Goal: Task Accomplishment & Management: Complete application form

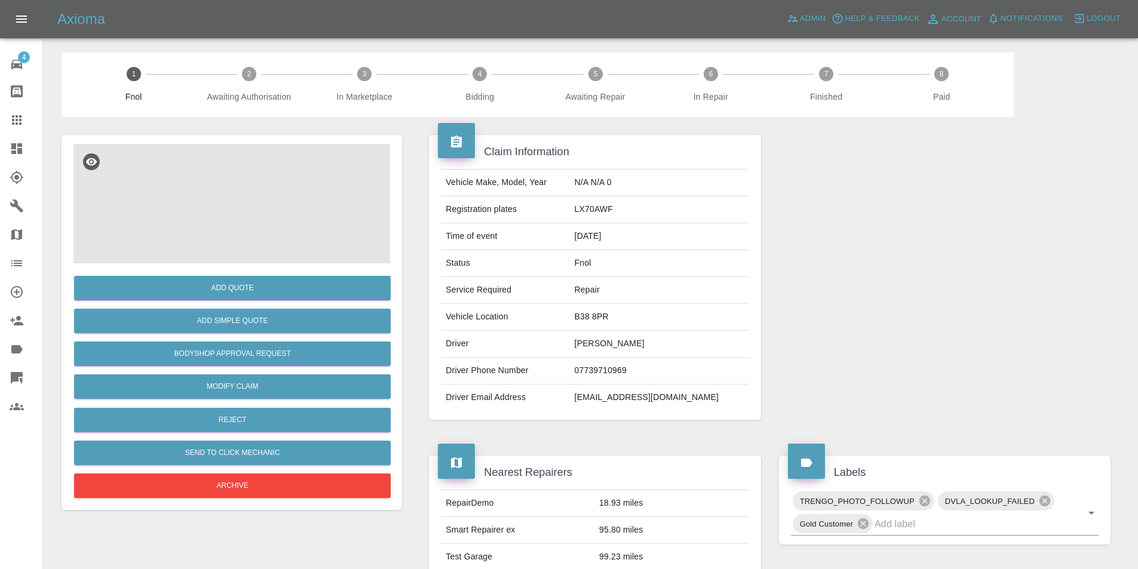
click at [239, 211] on img at bounding box center [231, 203] width 317 height 119
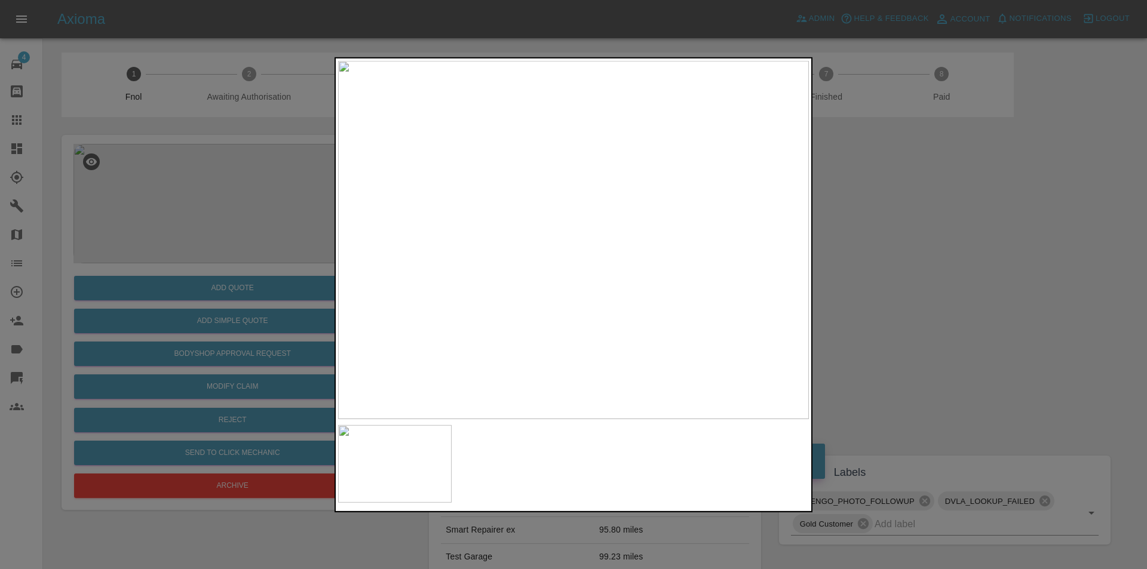
click at [891, 252] on div at bounding box center [573, 284] width 1147 height 569
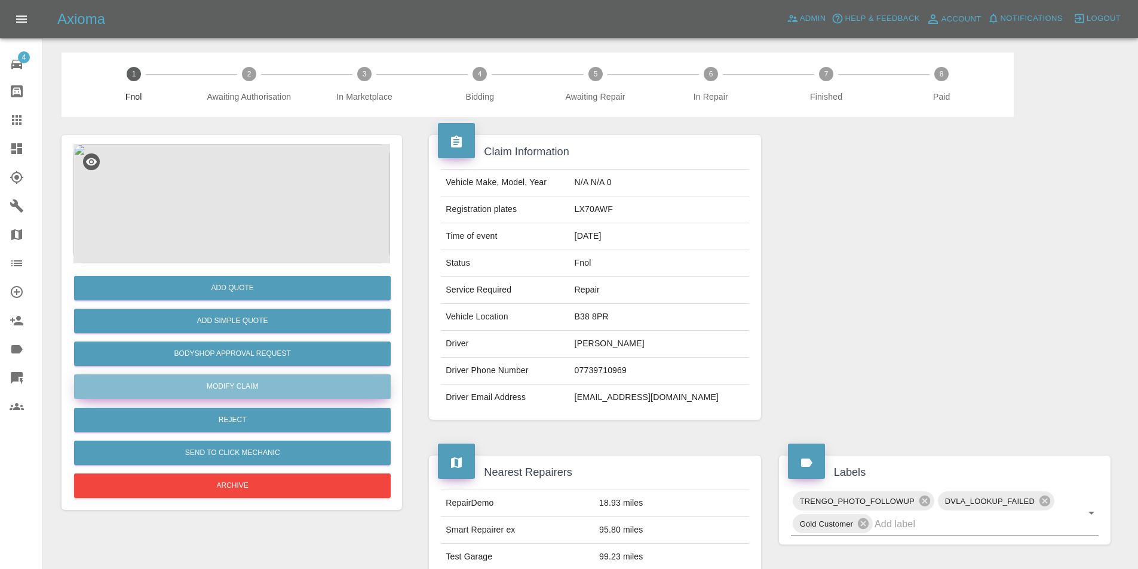
click at [278, 391] on link "Modify Claim" at bounding box center [232, 387] width 317 height 24
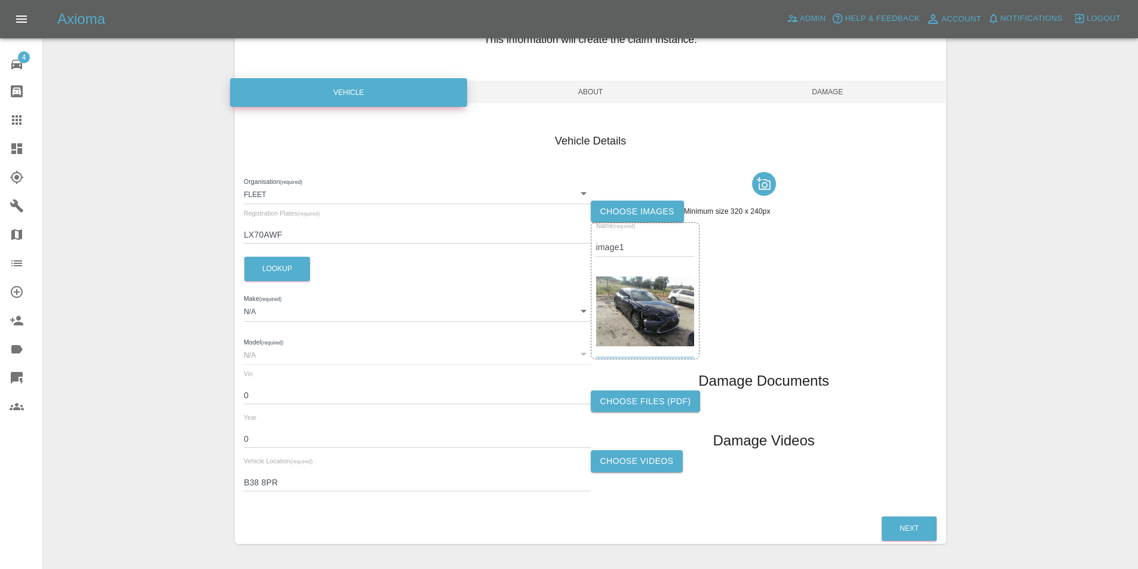
scroll to position [114, 0]
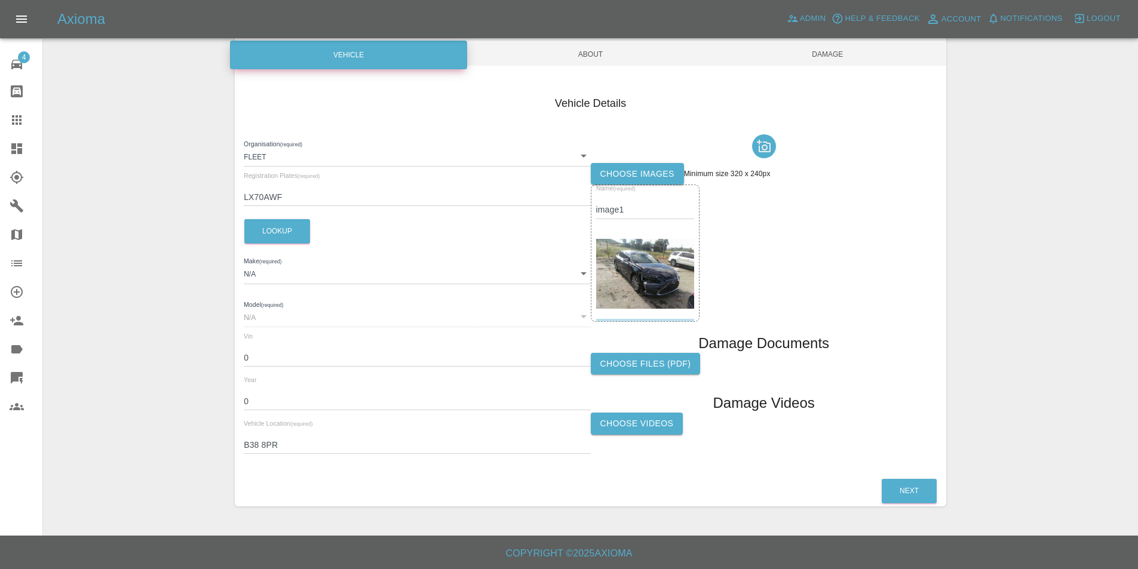
click at [662, 286] on img at bounding box center [645, 274] width 99 height 70
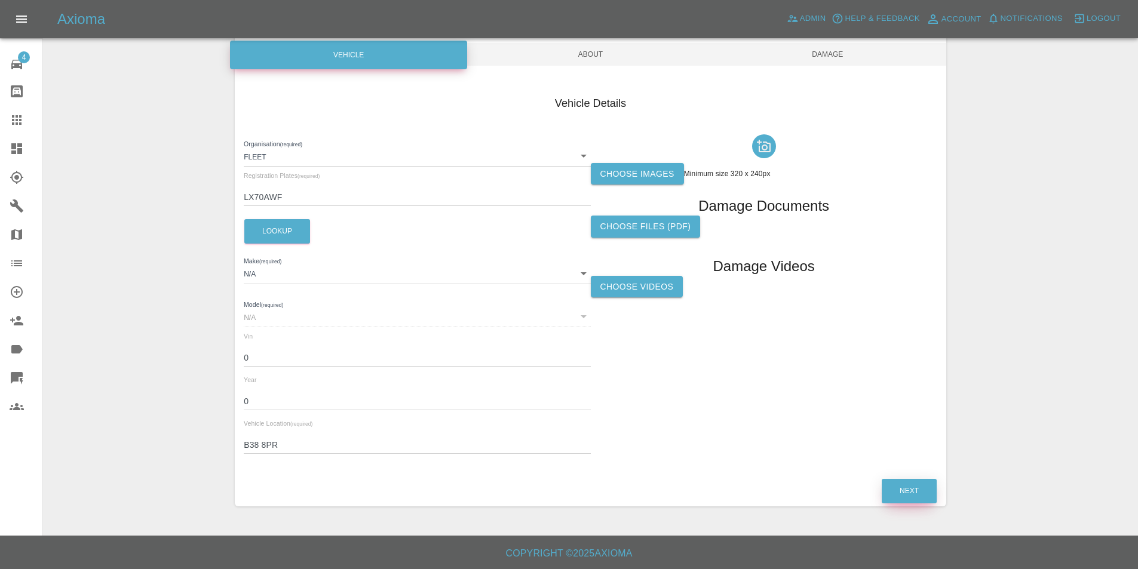
click at [897, 488] on button "Next" at bounding box center [909, 491] width 55 height 24
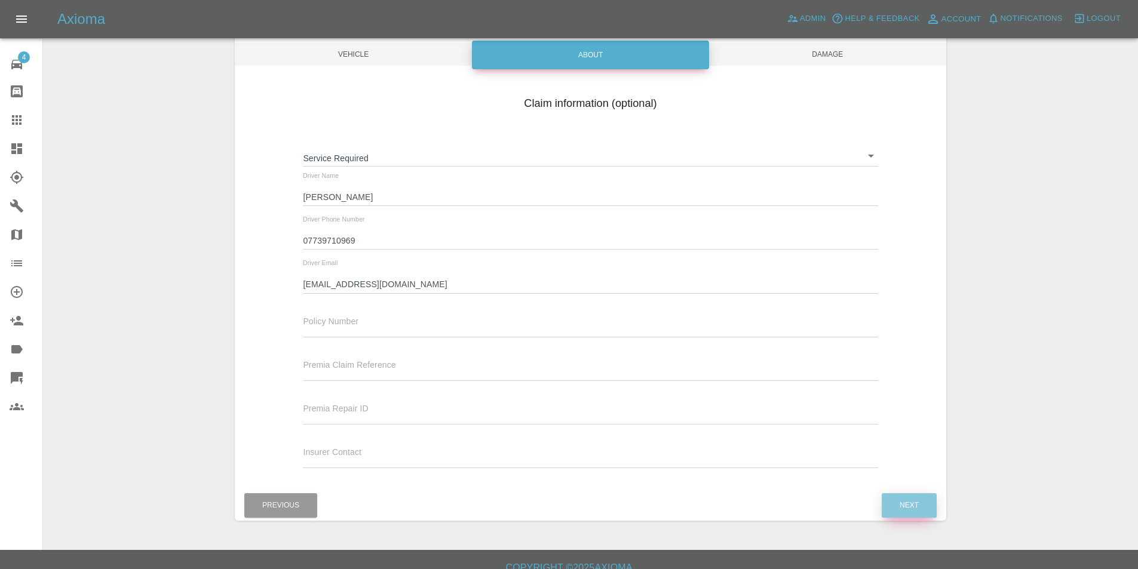
click at [896, 495] on button "Next" at bounding box center [909, 505] width 55 height 24
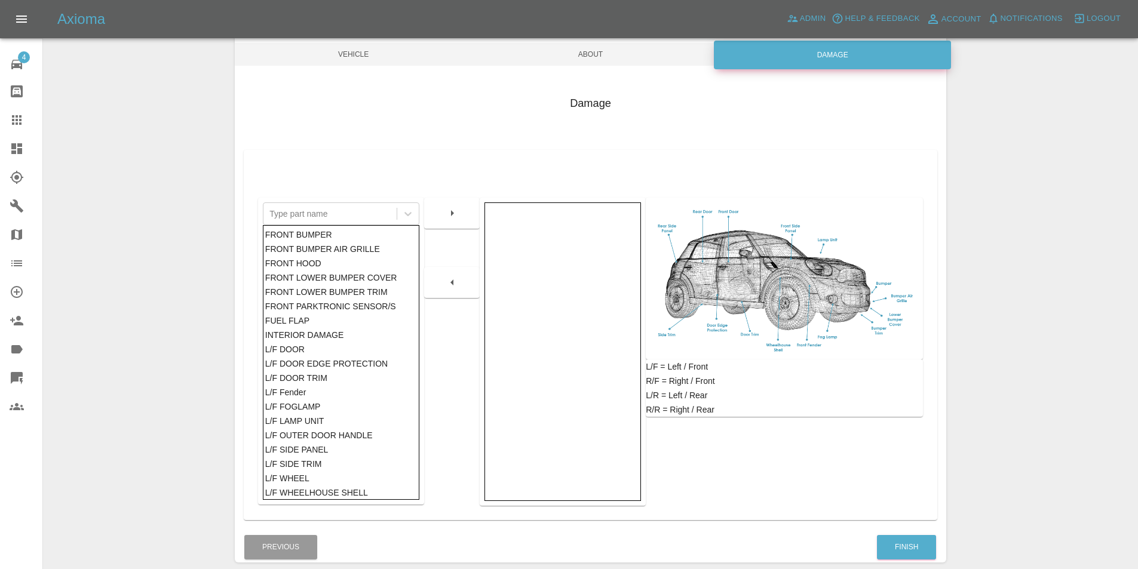
click at [902, 517] on div "Type part name FRONT BUMPER FRONT BUMPER AIR GRILLE FRONT HOOD FRONT LOWER BUMP…" at bounding box center [591, 335] width 694 height 370
click at [903, 542] on button "Finish" at bounding box center [906, 547] width 59 height 24
